Goal: Transaction & Acquisition: Purchase product/service

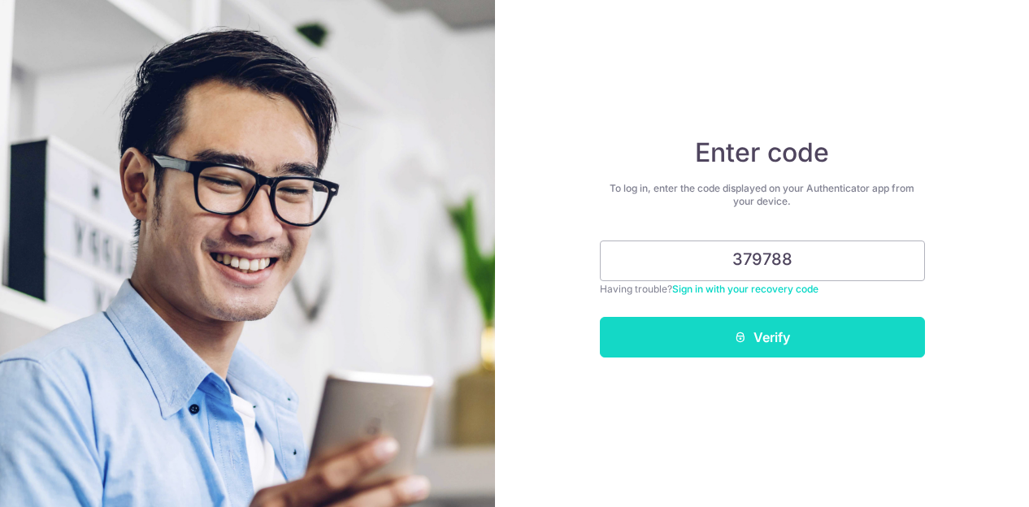
type input "379788"
click at [753, 339] on button "Verify" at bounding box center [762, 337] width 325 height 41
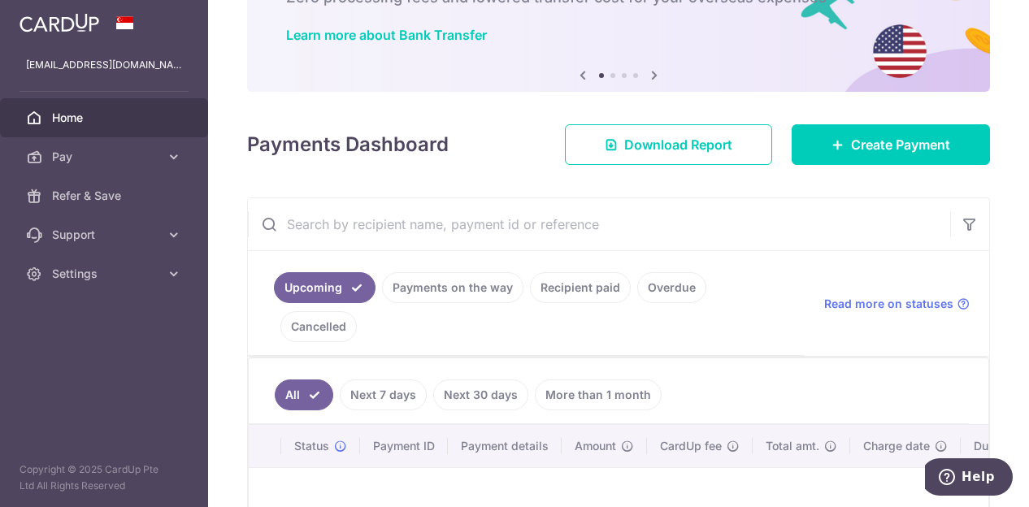
scroll to position [202, 0]
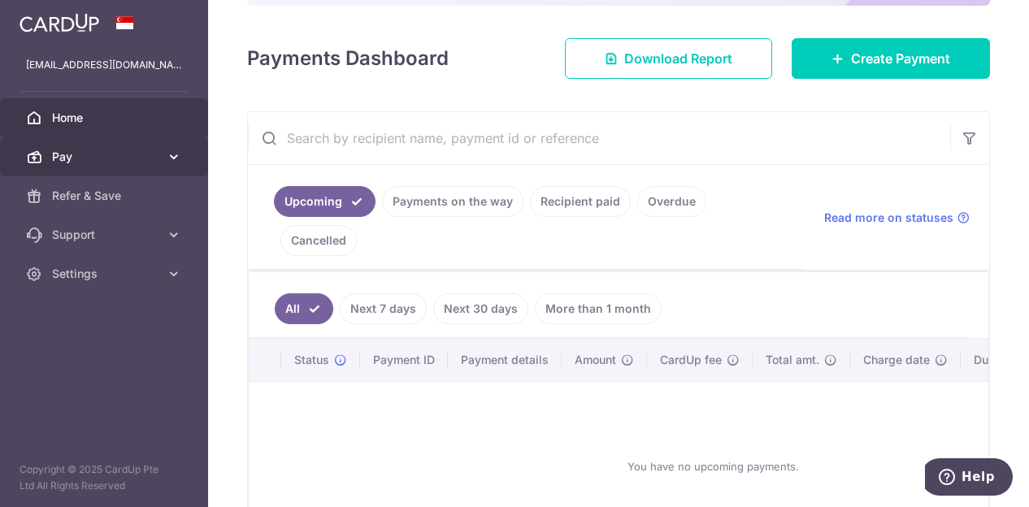
click at [166, 159] on icon at bounding box center [174, 157] width 16 height 16
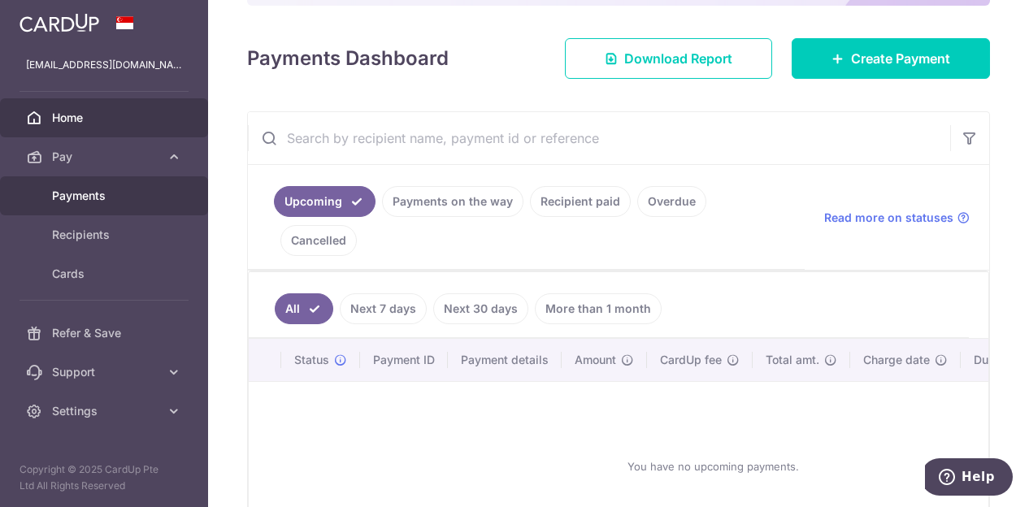
click at [99, 189] on span "Payments" at bounding box center [105, 196] width 107 height 16
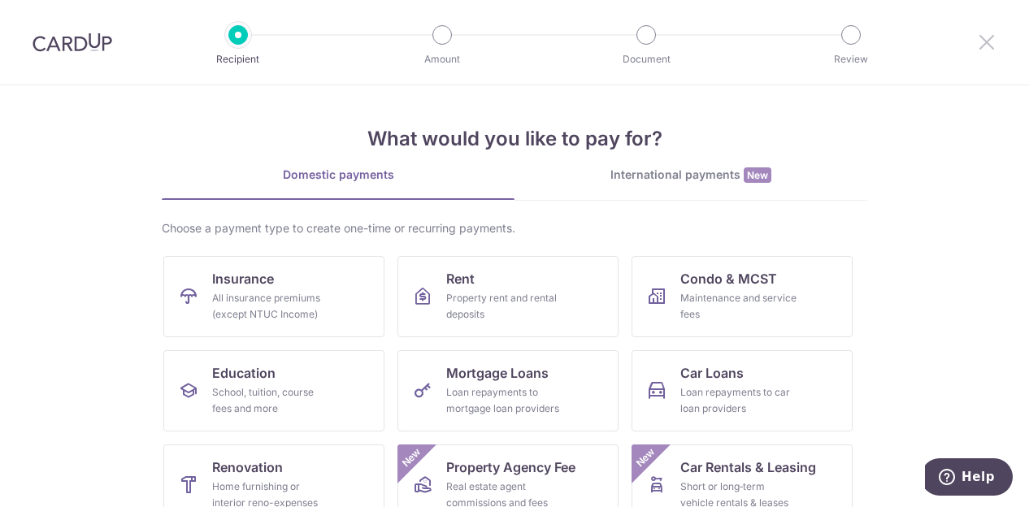
click at [991, 45] on icon at bounding box center [987, 42] width 20 height 20
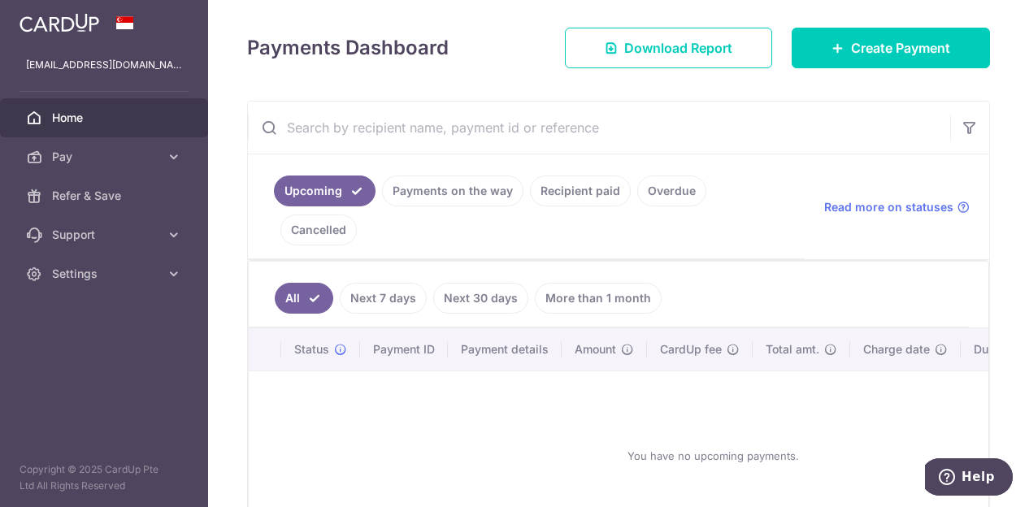
scroll to position [195, 0]
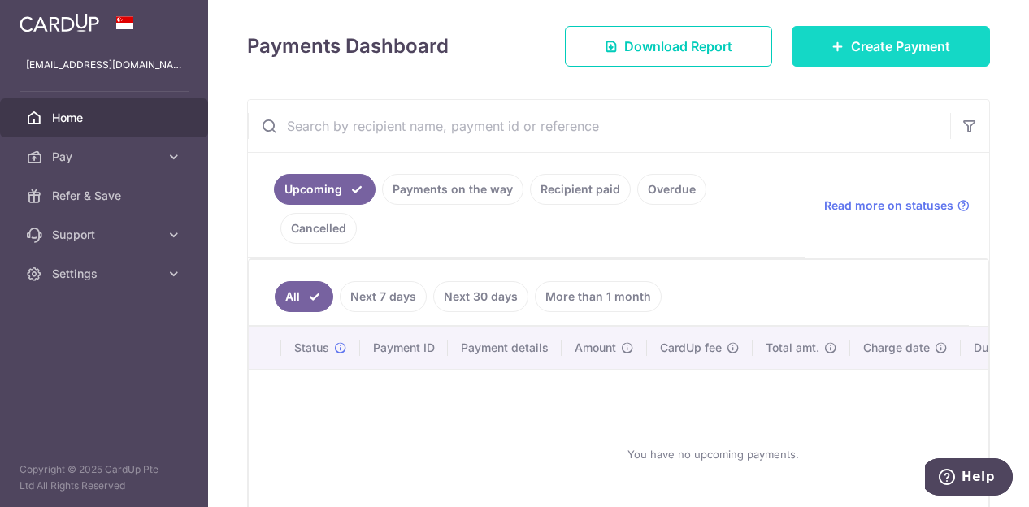
click at [854, 50] on span "Create Payment" at bounding box center [900, 47] width 99 height 20
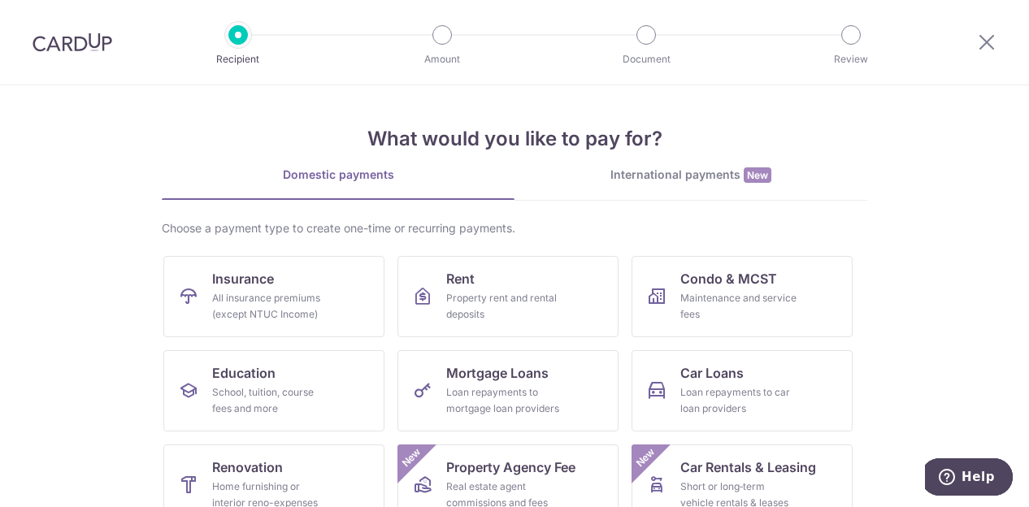
drag, startPoint x: 660, startPoint y: 170, endPoint x: 645, endPoint y: 183, distance: 19.6
click at [645, 183] on div "International payments New" at bounding box center [691, 175] width 353 height 17
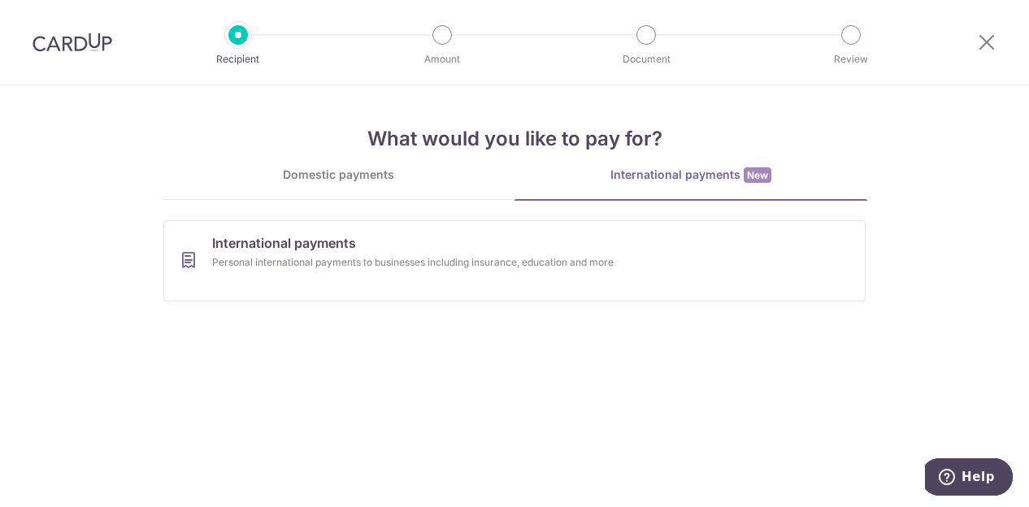
click at [329, 178] on div "Domestic payments" at bounding box center [338, 175] width 353 height 16
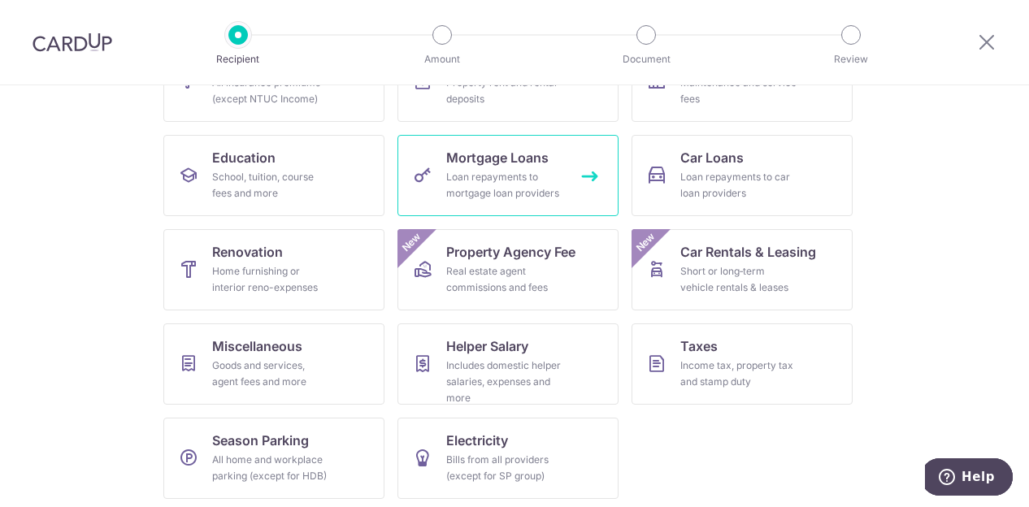
scroll to position [219, 0]
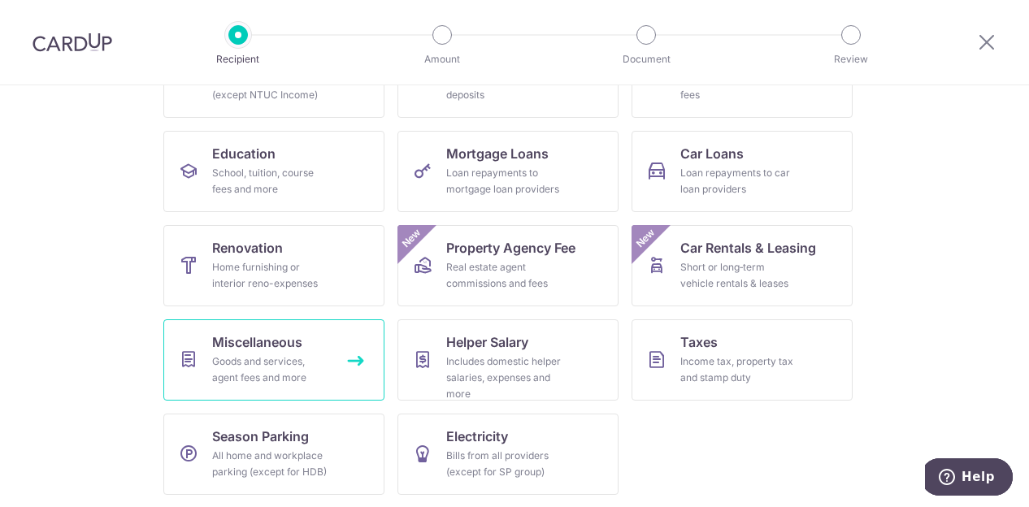
click at [245, 359] on div "Goods and services, agent fees and more" at bounding box center [270, 370] width 117 height 33
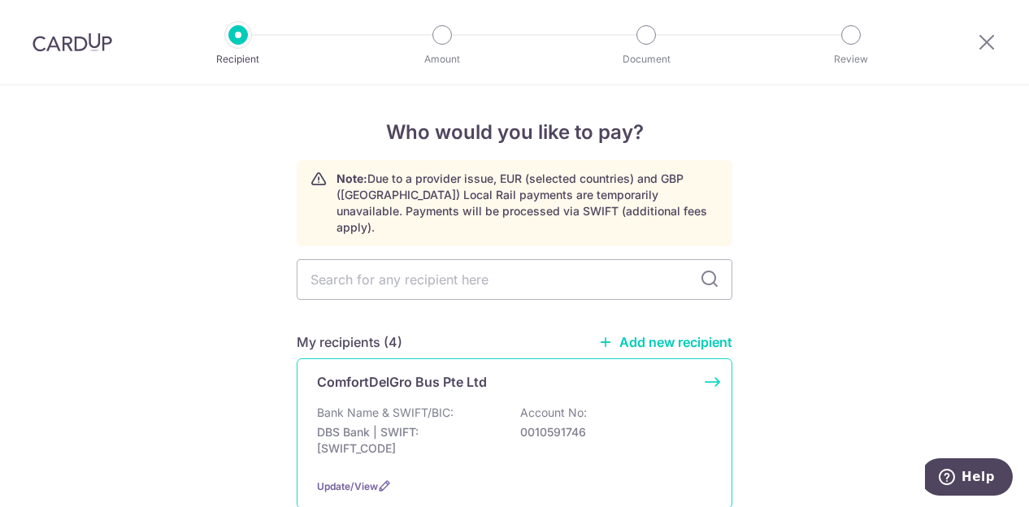
click at [379, 424] on p "DBS Bank | SWIFT: DBSSSGSGXXX" at bounding box center [408, 440] width 182 height 33
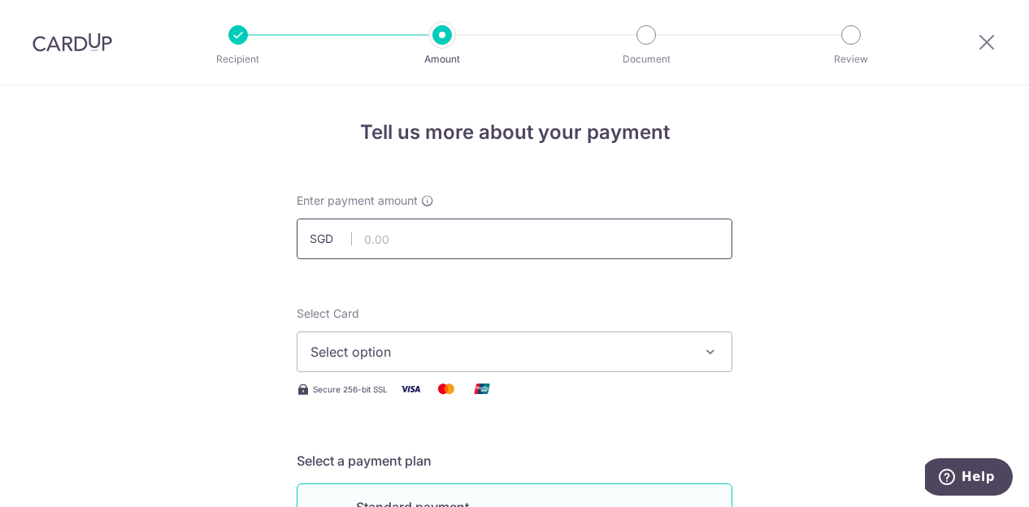
click at [401, 237] on input "text" at bounding box center [515, 239] width 436 height 41
type input "998.44"
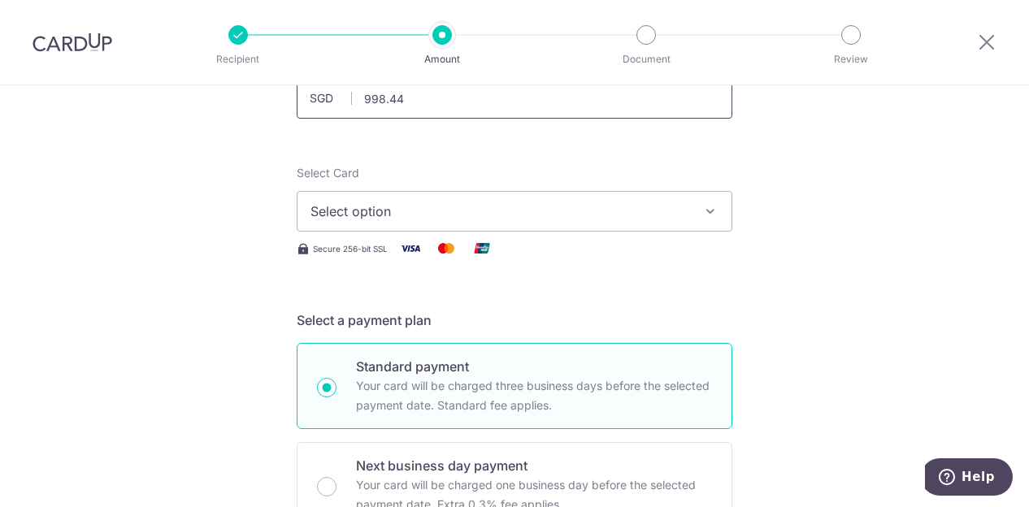
scroll to position [142, 0]
click at [705, 204] on icon "button" at bounding box center [710, 210] width 16 height 16
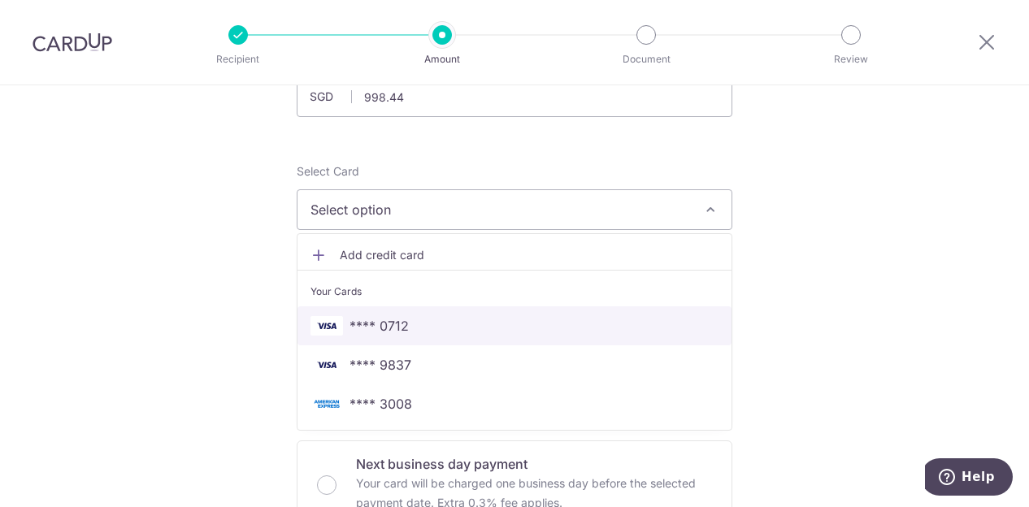
click at [372, 319] on span "**** 0712" at bounding box center [379, 326] width 59 height 20
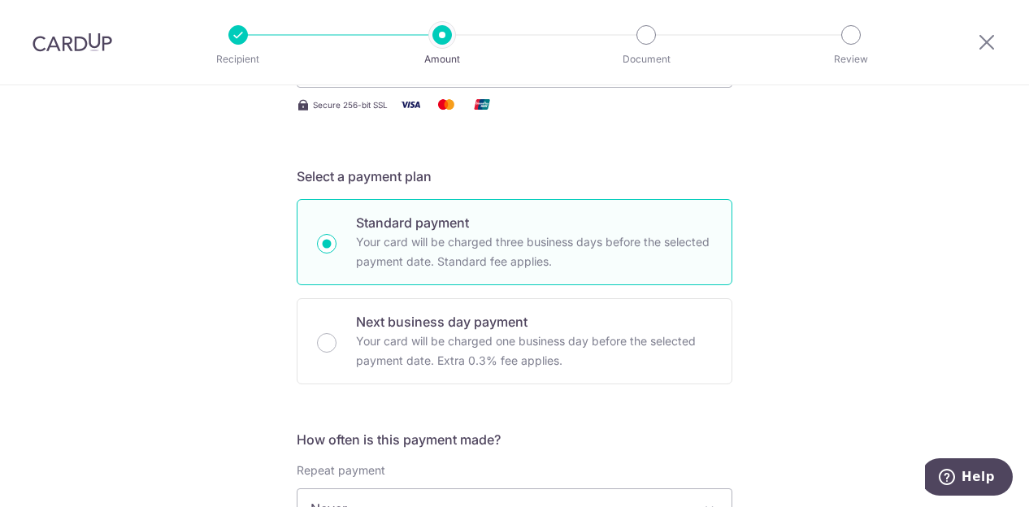
scroll to position [285, 0]
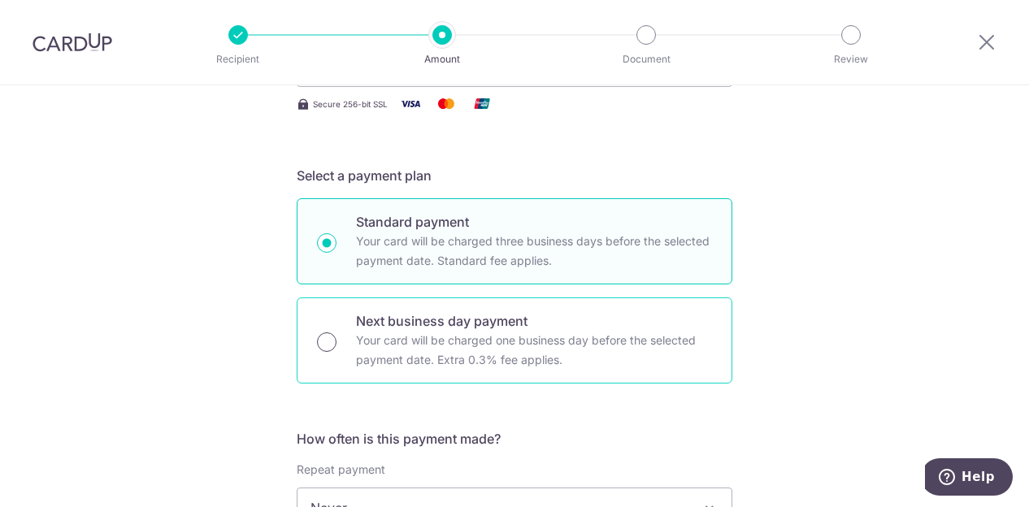
click at [328, 339] on input "Next business day payment Your card will be charged one business day before the…" at bounding box center [327, 342] width 20 height 20
radio input "true"
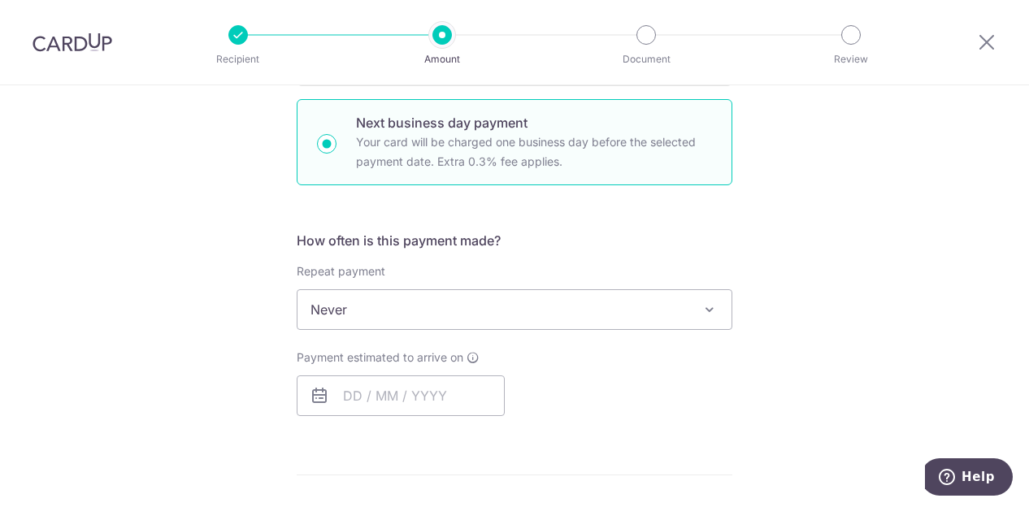
scroll to position [490, 0]
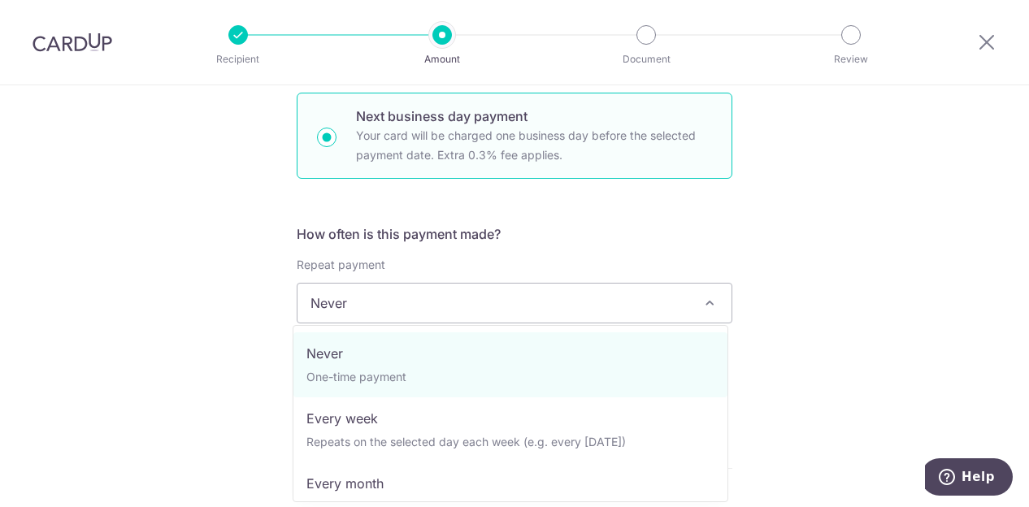
click at [454, 303] on span "Never" at bounding box center [515, 303] width 434 height 39
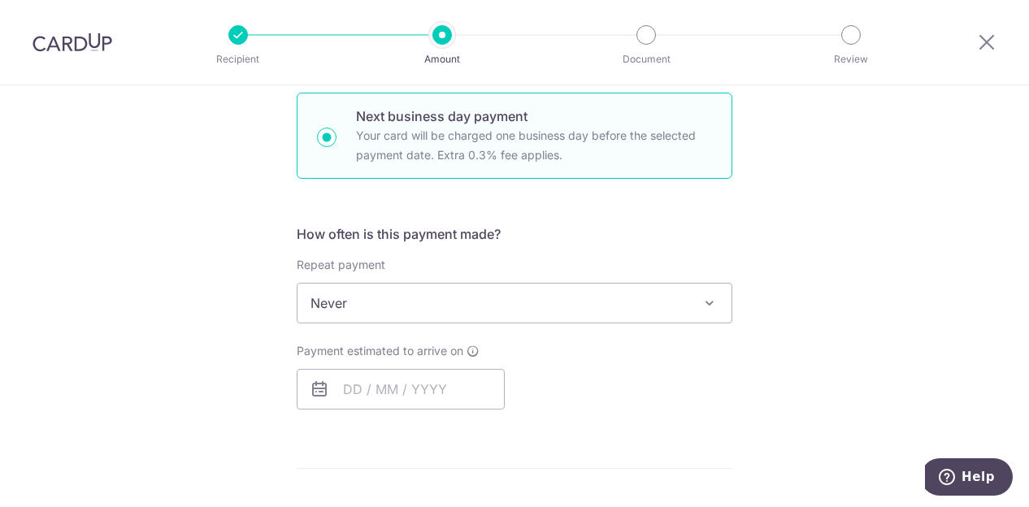
click at [258, 311] on div "Tell us more about your payment Enter payment amount SGD 998.44 998.44 Select C…" at bounding box center [514, 358] width 1029 height 1527
click at [379, 393] on input "text" at bounding box center [401, 389] width 208 height 41
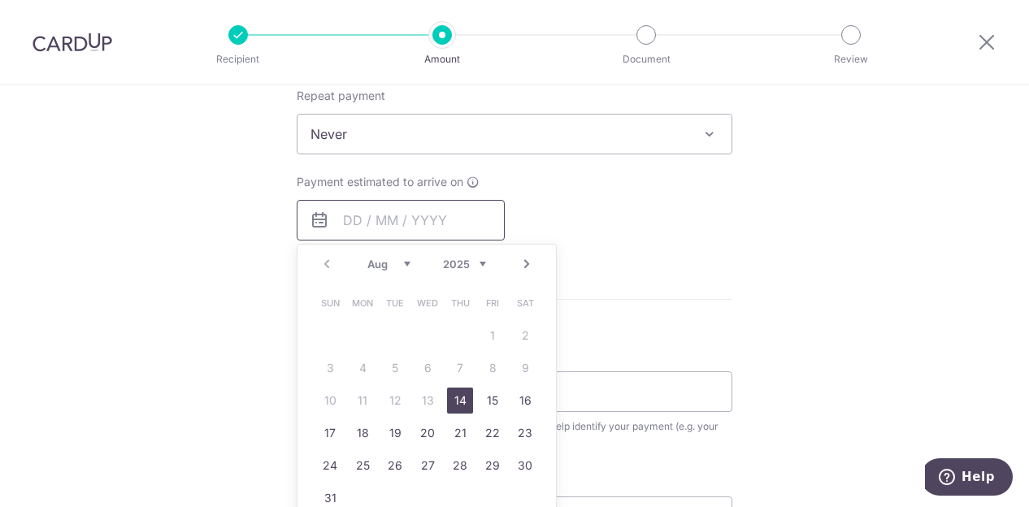
scroll to position [660, 0]
click at [455, 399] on link "14" at bounding box center [460, 400] width 26 height 26
type input "[DATE]"
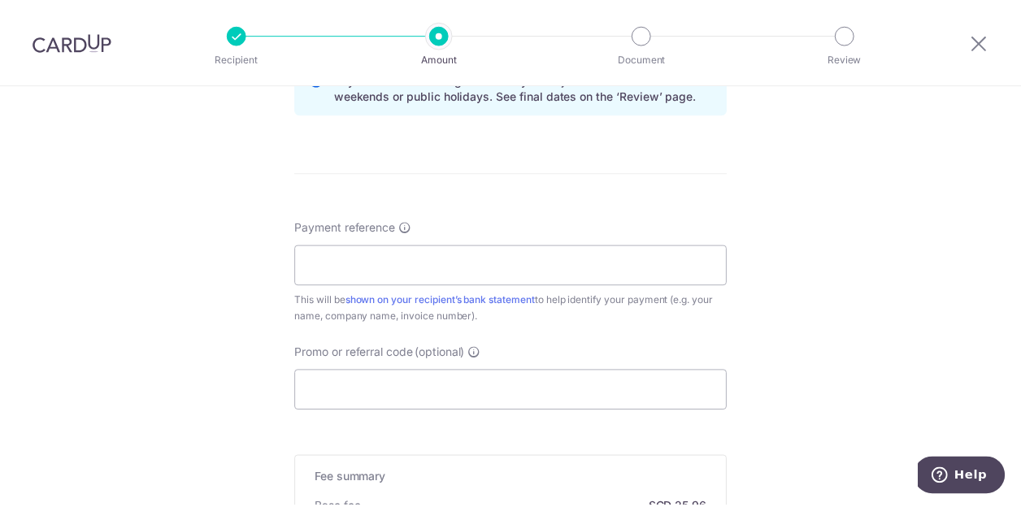
scroll to position [875, 0]
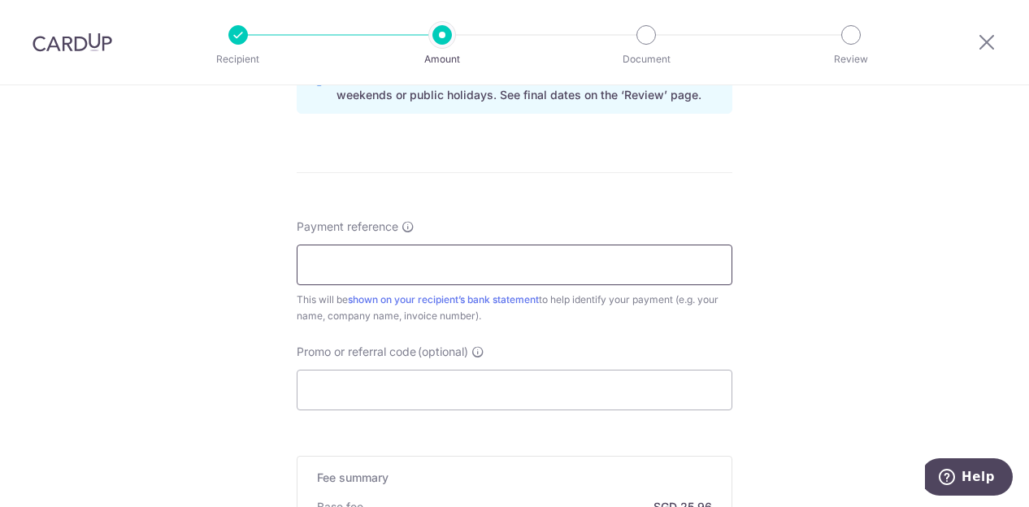
click at [315, 272] on input "Payment reference" at bounding box center [515, 265] width 436 height 41
paste input "2509-IFST250347"
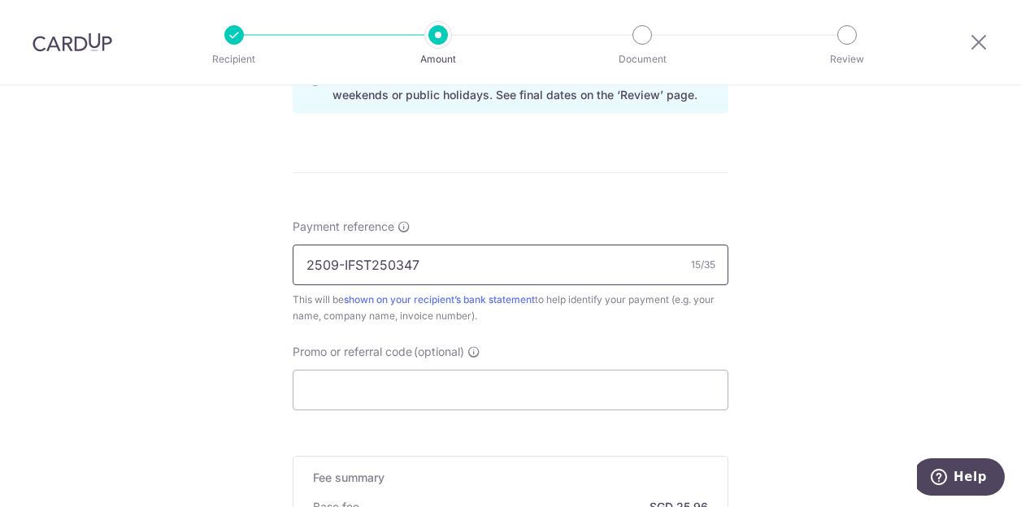
type input "2509-IFST250347"
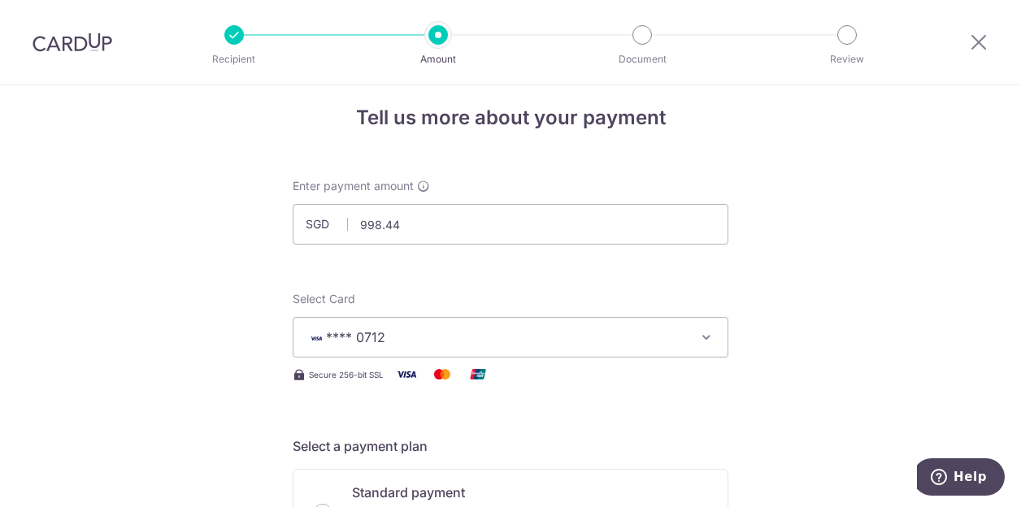
scroll to position [0, 0]
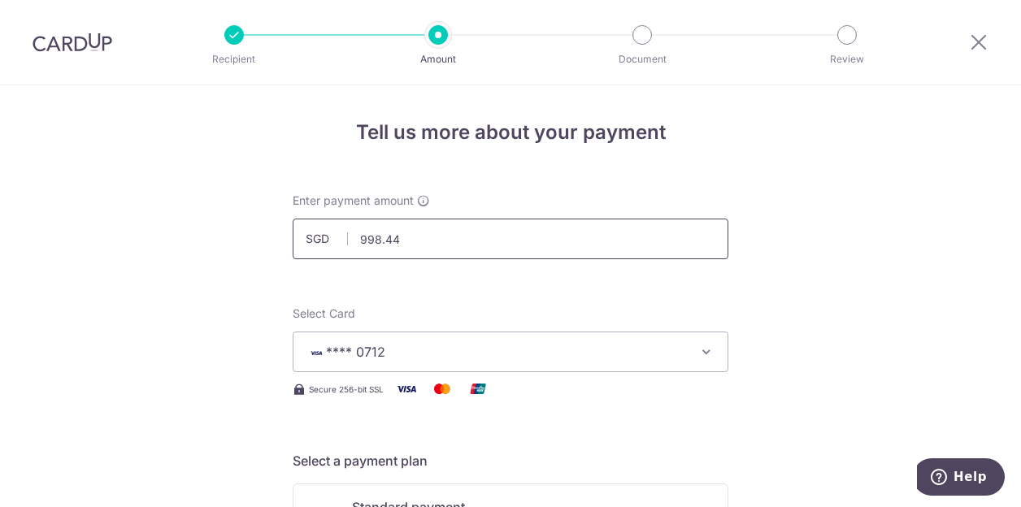
click at [502, 240] on input "998.44" at bounding box center [511, 239] width 436 height 41
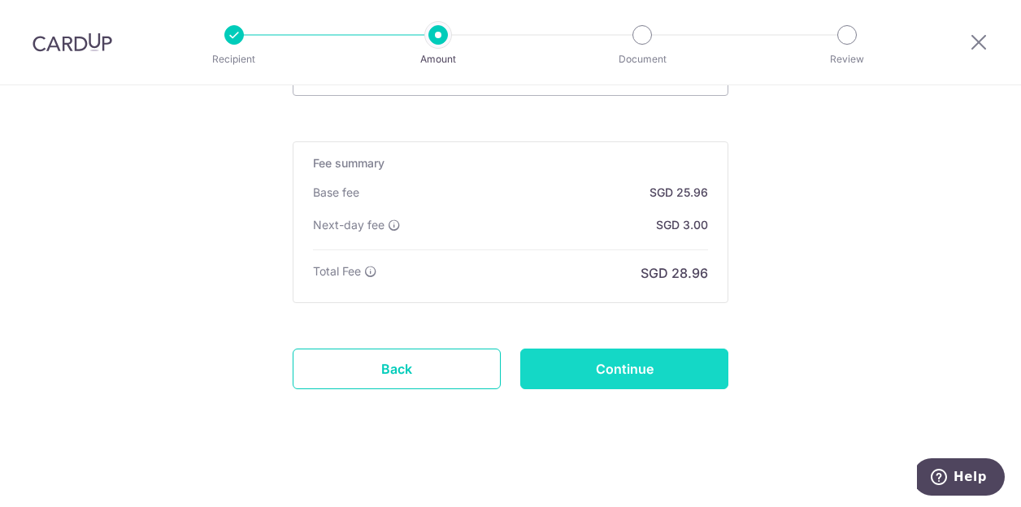
click at [619, 363] on input "Continue" at bounding box center [624, 369] width 208 height 41
type input "Create Schedule"
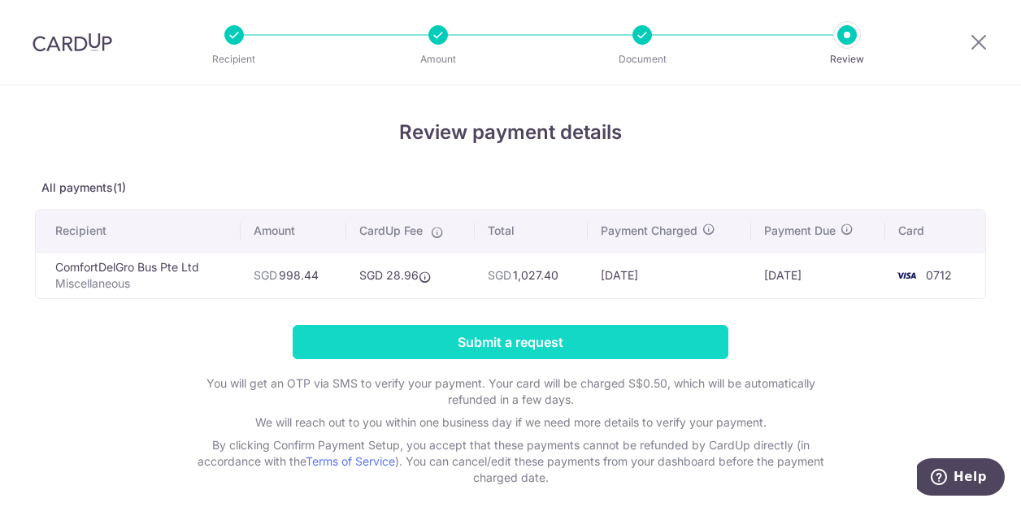
click at [503, 340] on input "Submit a request" at bounding box center [511, 342] width 436 height 34
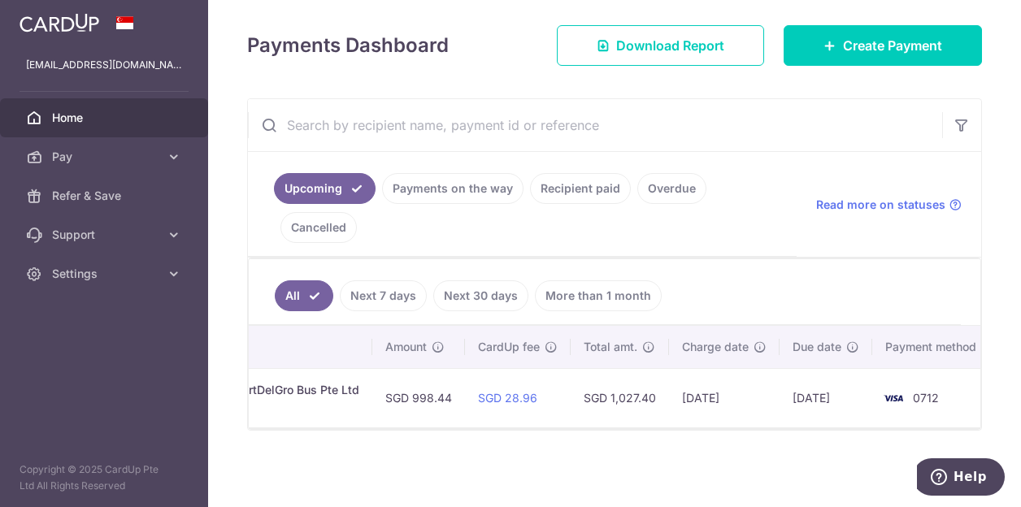
scroll to position [0, 478]
click at [539, 453] on div "× Pause Schedule Pause all future payments in this series Pause just this one p…" at bounding box center [614, 253] width 813 height 507
